Goal: Check status: Check status

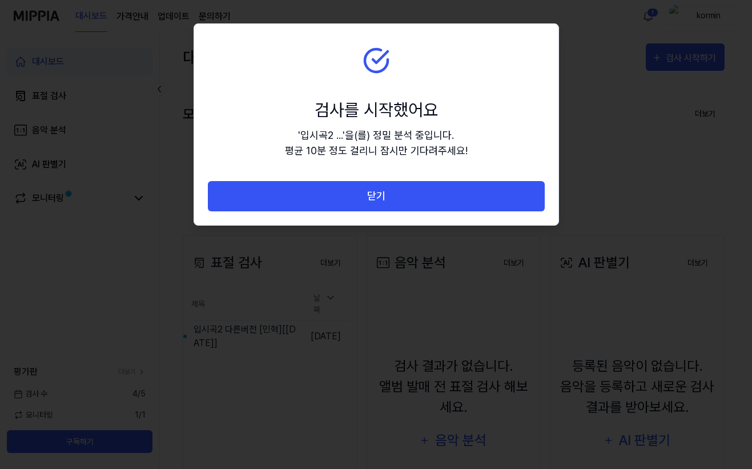
click at [450, 198] on button "닫기" at bounding box center [376, 196] width 337 height 30
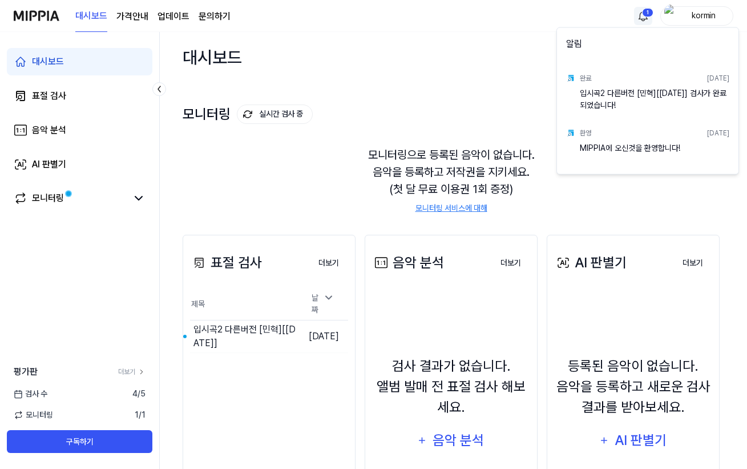
click at [638, 18] on html "대시보드 가격안내 업데이트 문의하기 1 kormin 대시보드 표절 검사 음악 분석 AI 판별기 모니터링 평가판 더보기 검사 [DATE] 모니터…" at bounding box center [373, 234] width 747 height 469
click at [659, 107] on div "입시곡2 다른버전 [민혁][[DATE]] 검사가 완료되었습니다!" at bounding box center [655, 98] width 150 height 23
click at [633, 94] on div "입시곡2 다른버전 [민혁][[DATE]] 검사가 완료되었습니다!" at bounding box center [655, 98] width 150 height 23
click at [92, 194] on html "대시보드 가격안내 업데이트 문의하기 kormin 대시보드 표절 검사 음악 분석 AI 판별기 모니터링 평가판 더보기 검사 [DATE] 모니터링 …" at bounding box center [376, 234] width 752 height 469
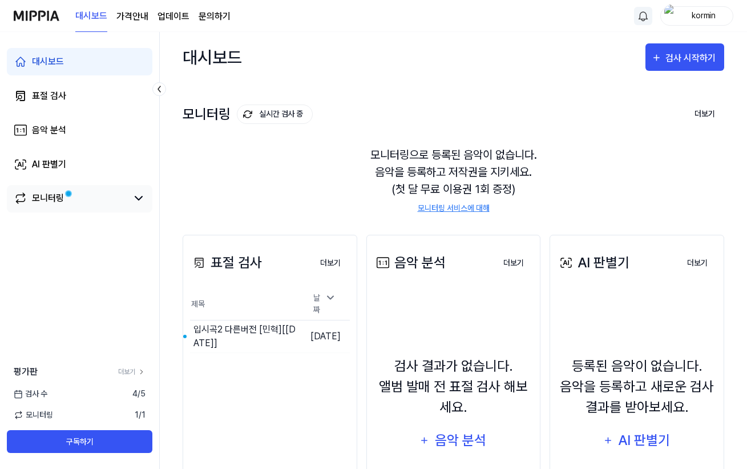
click at [112, 200] on link "모니터링" at bounding box center [71, 198] width 114 height 14
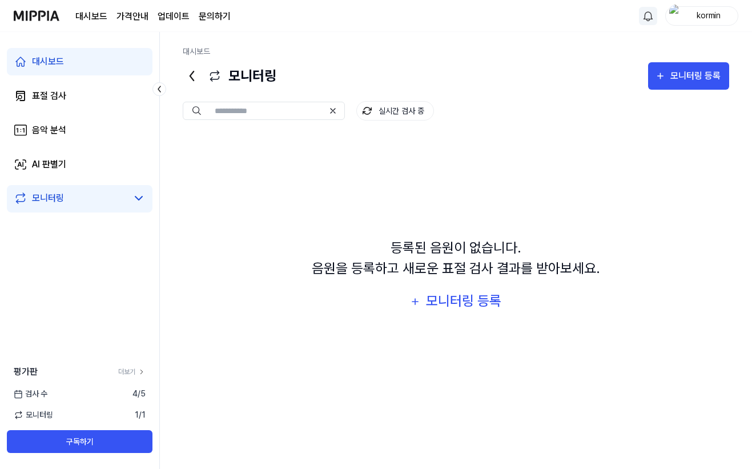
click at [124, 202] on link "모니터링" at bounding box center [71, 198] width 114 height 14
click at [89, 88] on link "표절 검사" at bounding box center [80, 95] width 146 height 27
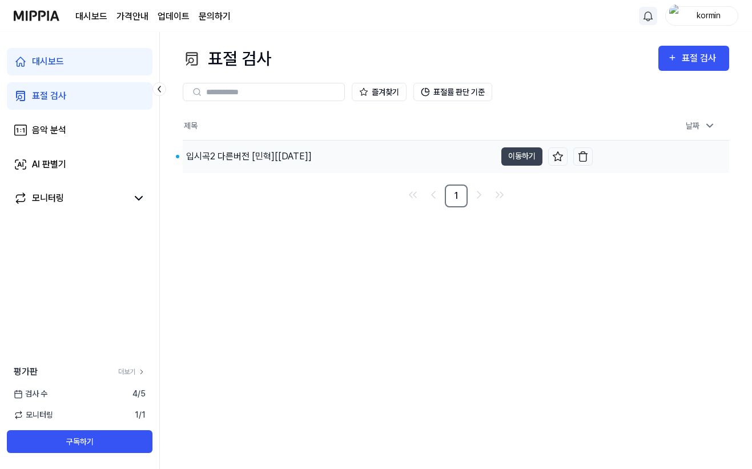
click at [337, 160] on div "입시곡2 다른버전 [민혁][[DATE]]" at bounding box center [339, 156] width 313 height 32
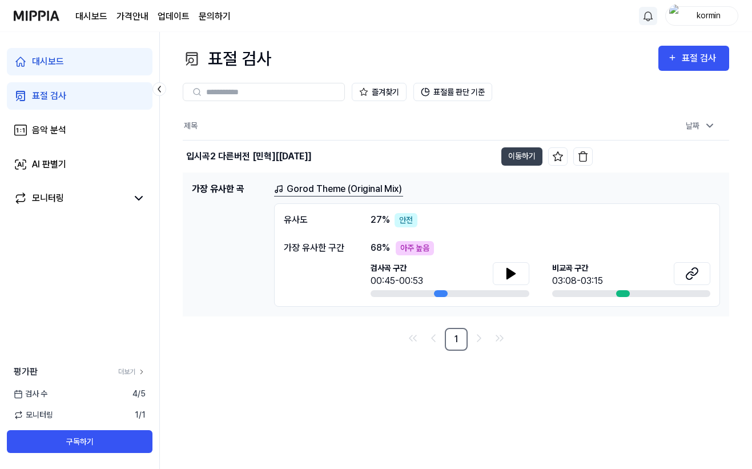
click at [710, 277] on div "유사도 27 % 안전 가장 유사한 구간 68 % 아주 높음 검사곡 구간 00:45-00:53 [GEOGRAPHIC_DATA] 구간 03:08-…" at bounding box center [497, 254] width 446 height 103
click at [701, 276] on button at bounding box center [692, 273] width 37 height 23
drag, startPoint x: 373, startPoint y: 221, endPoint x: 420, endPoint y: 224, distance: 46.3
click at [413, 224] on div "27 % 안전" at bounding box center [394, 220] width 47 height 14
click at [421, 224] on div "[DEMOGRAPHIC_DATA]도 27 % 안전" at bounding box center [497, 220] width 427 height 14
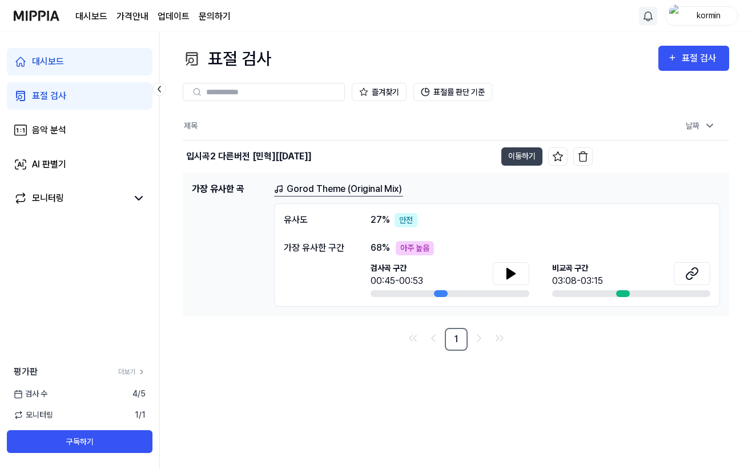
click at [478, 222] on div "[DEMOGRAPHIC_DATA]도 27 % 안전" at bounding box center [497, 220] width 427 height 14
click at [518, 274] on button at bounding box center [511, 273] width 37 height 23
click at [699, 278] on button at bounding box center [692, 273] width 37 height 23
